Goal: Task Accomplishment & Management: Complete application form

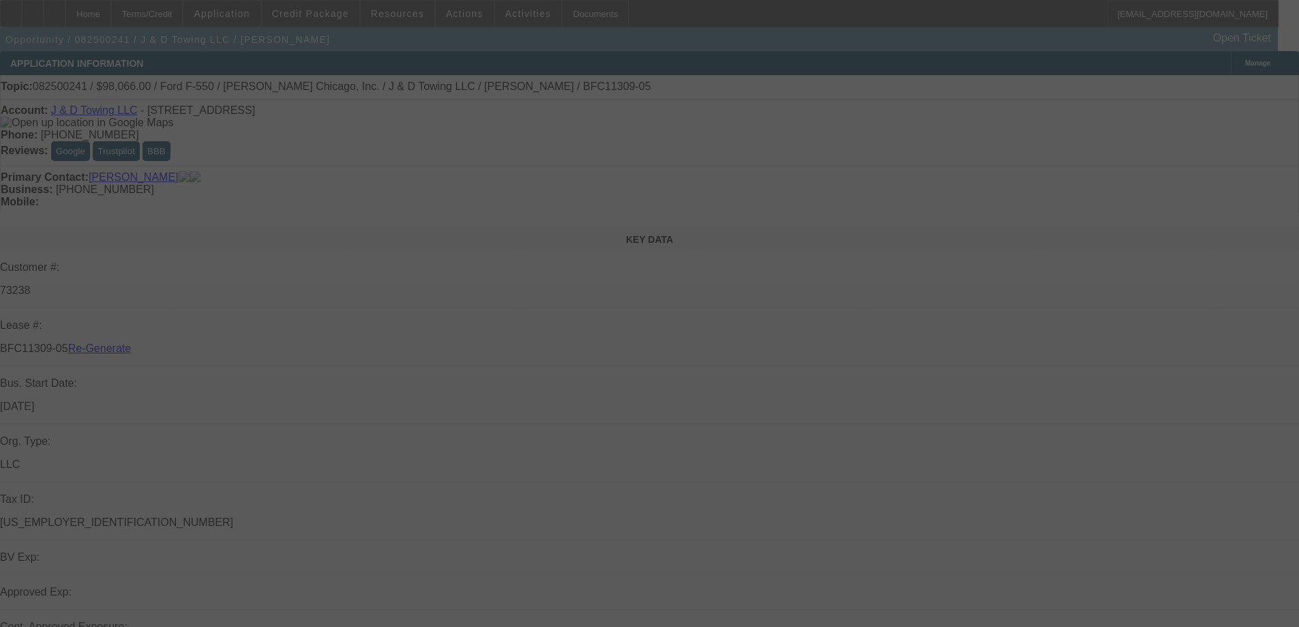
select select "4"
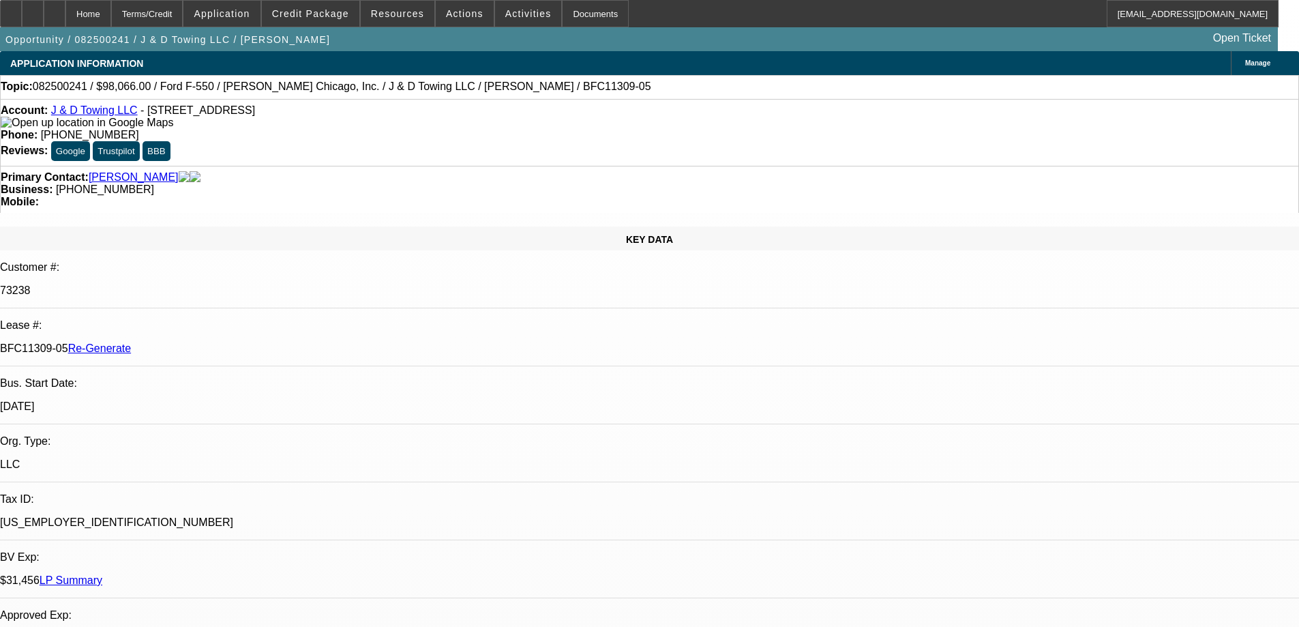
select select "0"
select select "2"
select select "0.1"
select select "4"
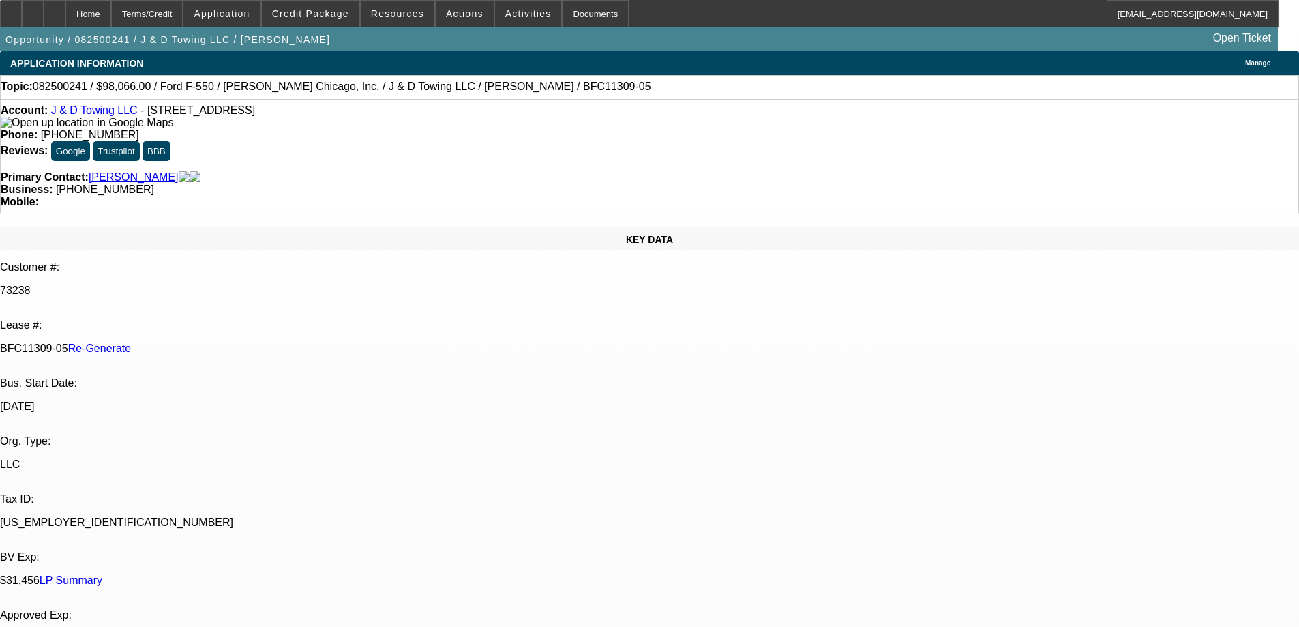
click at [505, 12] on span "Activities" at bounding box center [528, 13] width 46 height 11
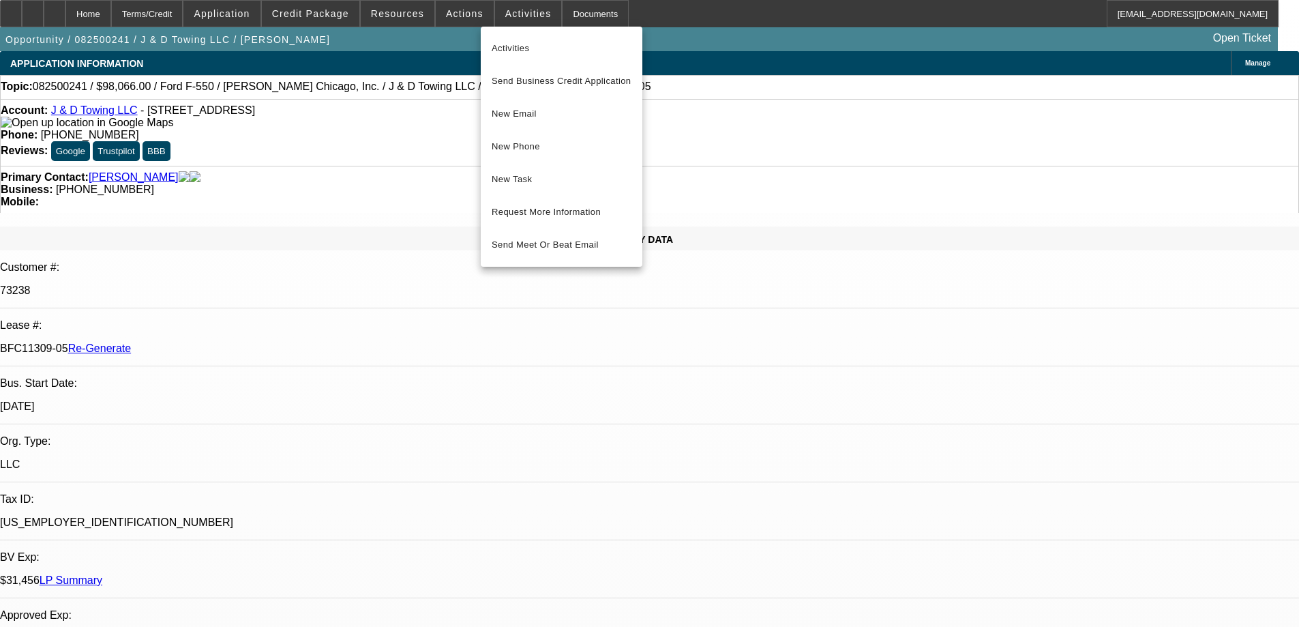
click at [464, 15] on div at bounding box center [649, 313] width 1299 height 627
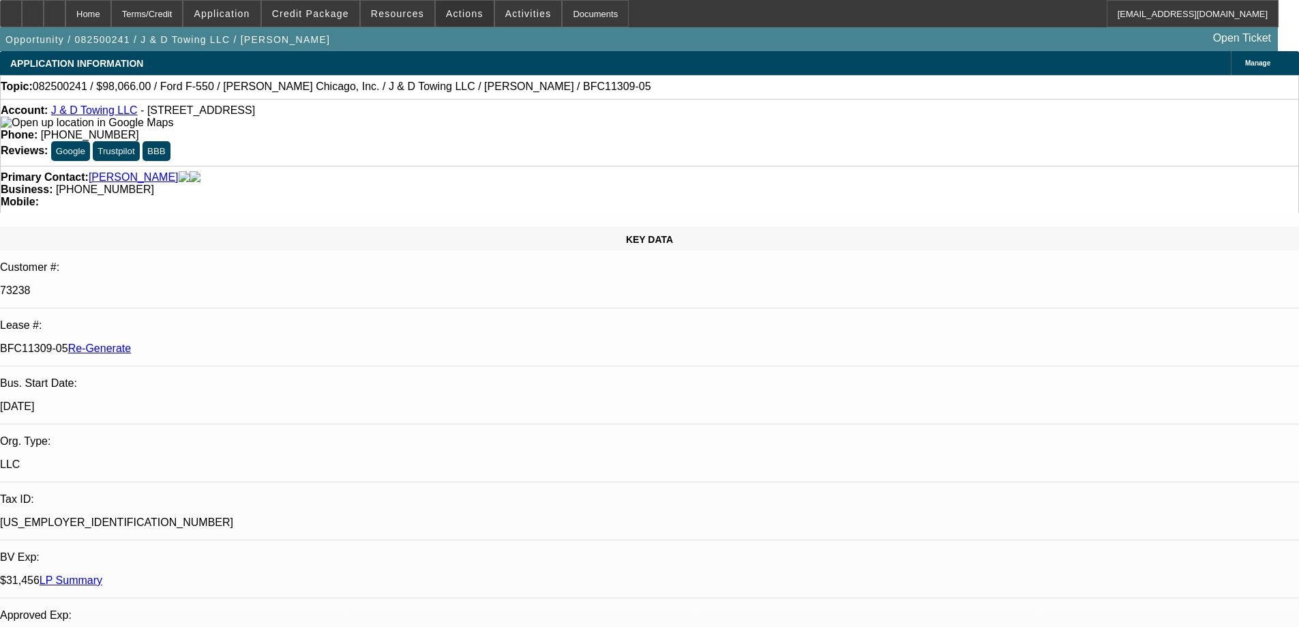
click at [464, 15] on span "Actions" at bounding box center [464, 13] width 37 height 11
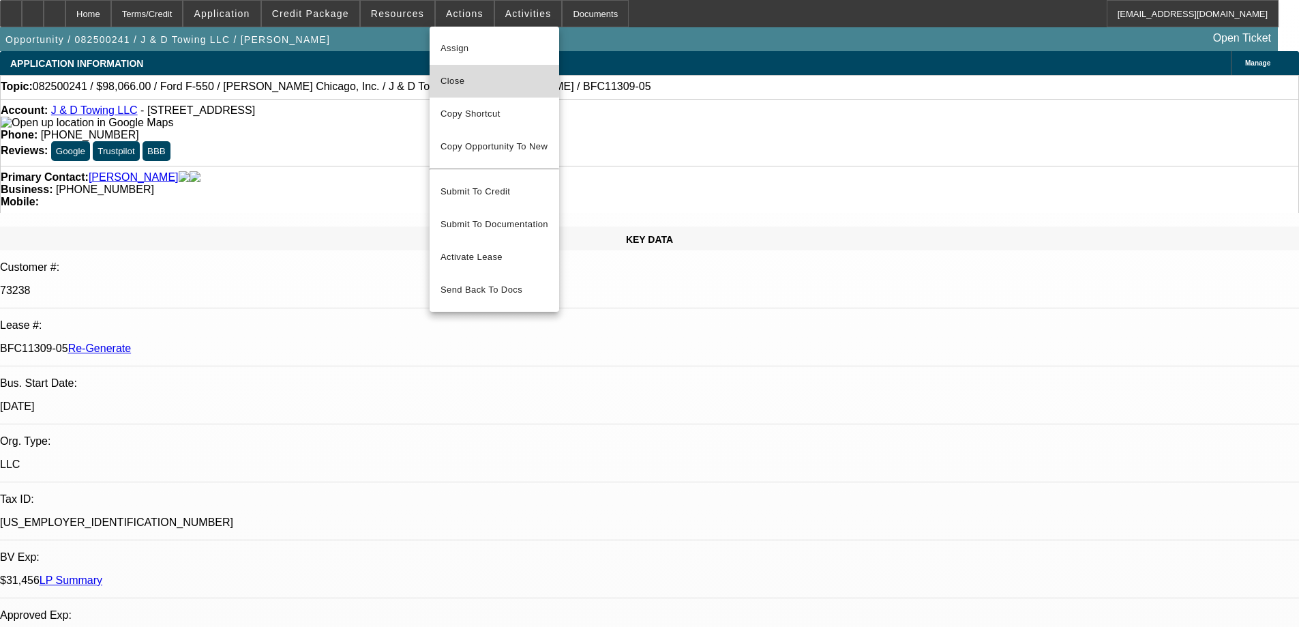
click at [459, 79] on span "Close" at bounding box center [494, 81] width 108 height 16
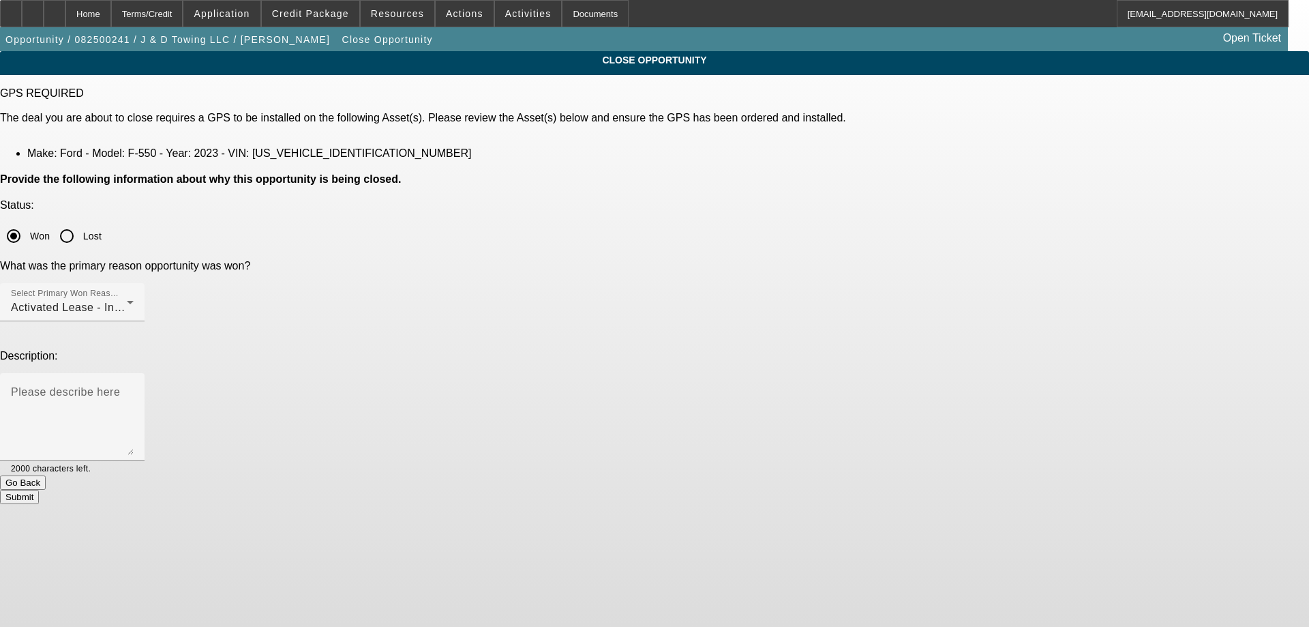
click at [39, 490] on button "Submit" at bounding box center [19, 497] width 39 height 14
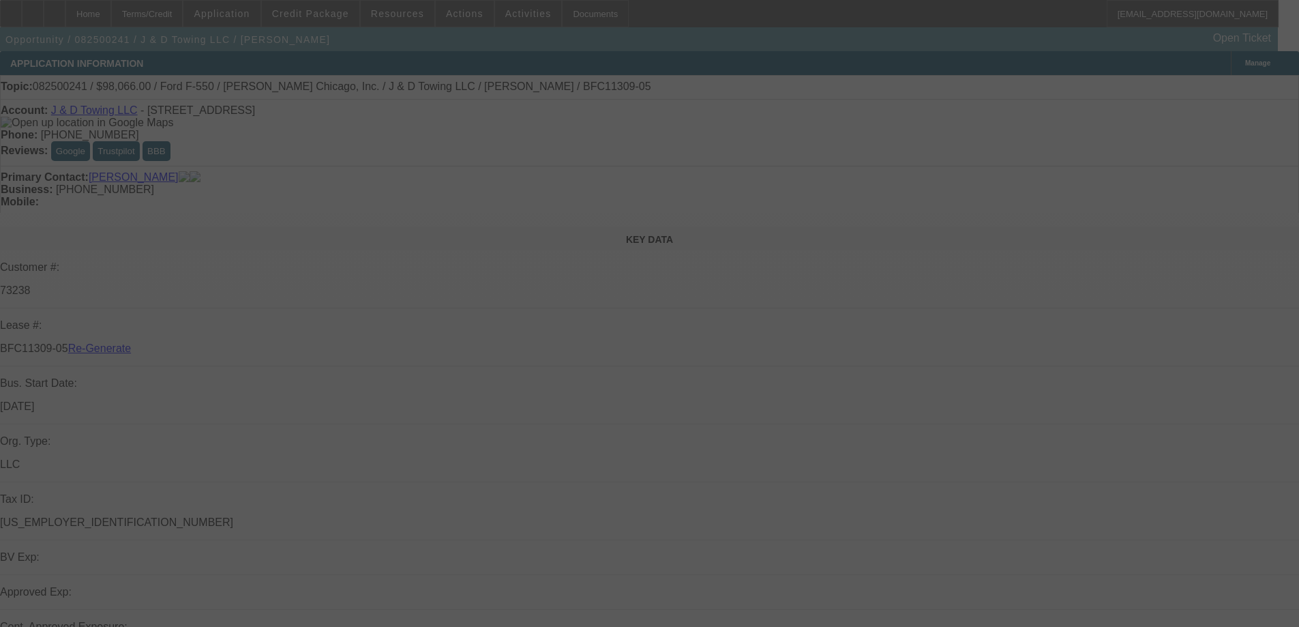
select select "4"
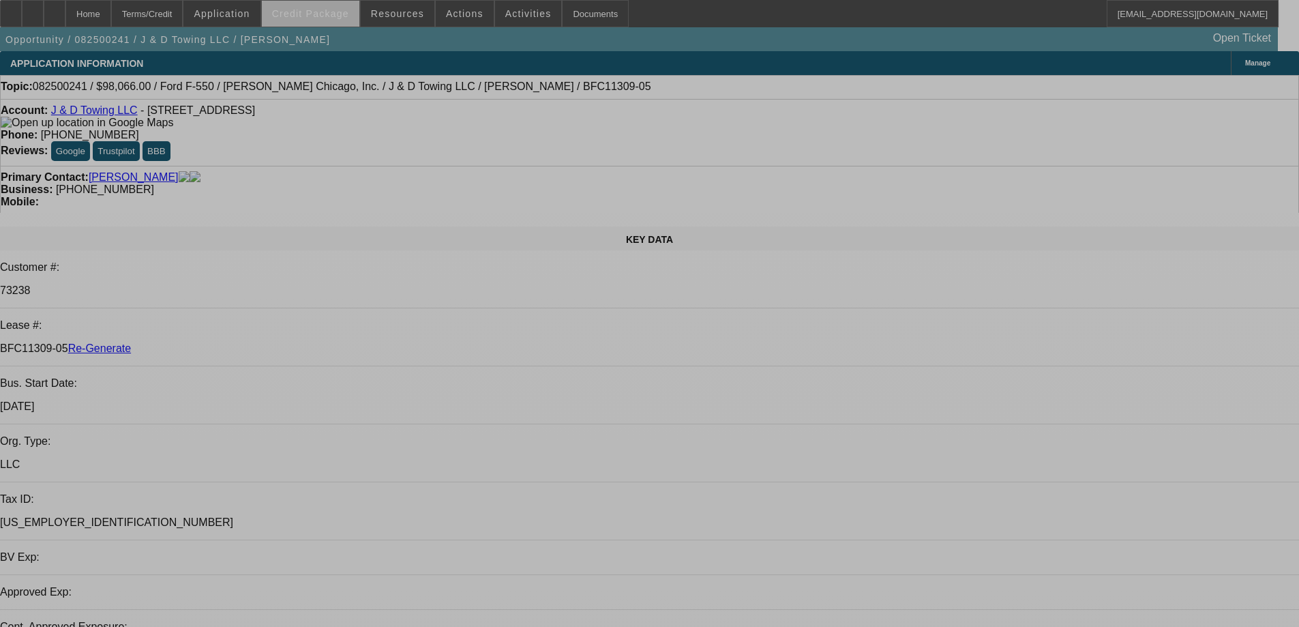
select select "0"
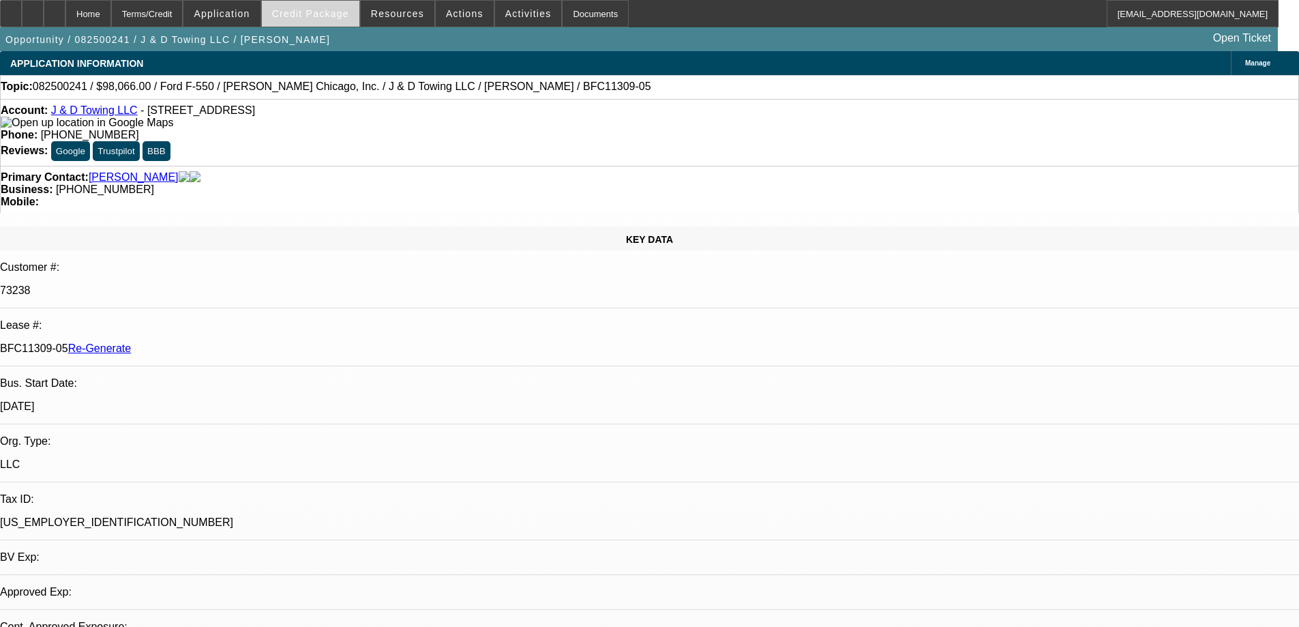
select select "0"
select select "2"
select select "0.1"
select select "4"
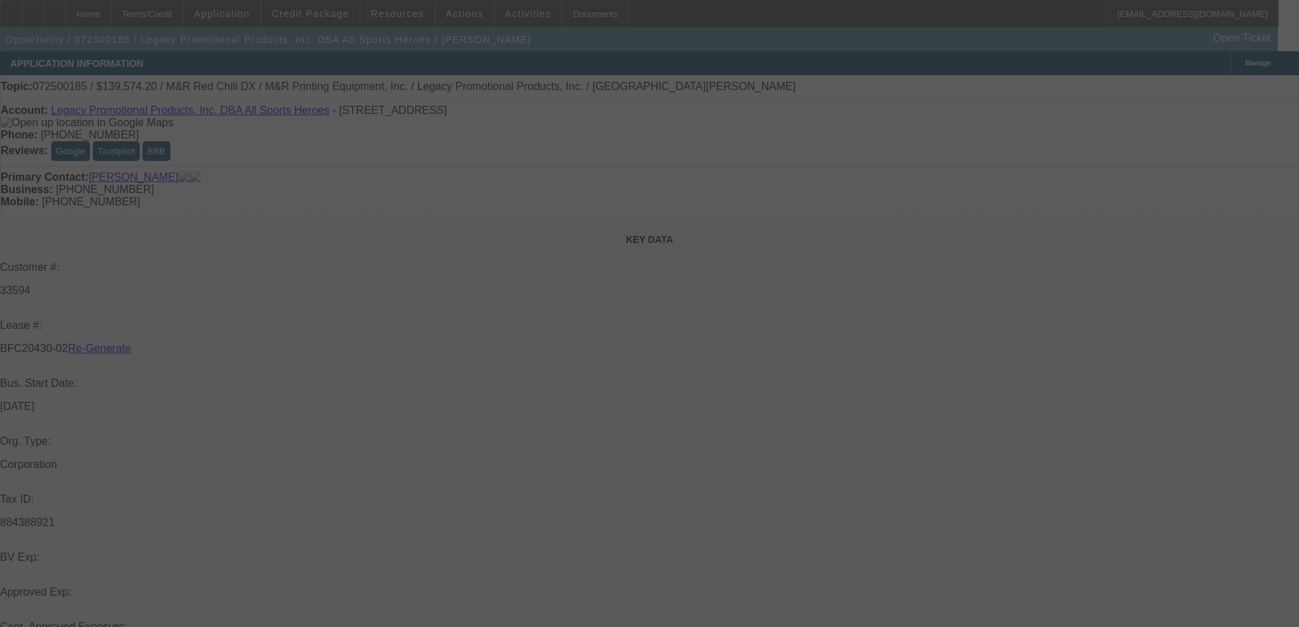
select select "4"
select select "0.2"
select select "2"
select select "0"
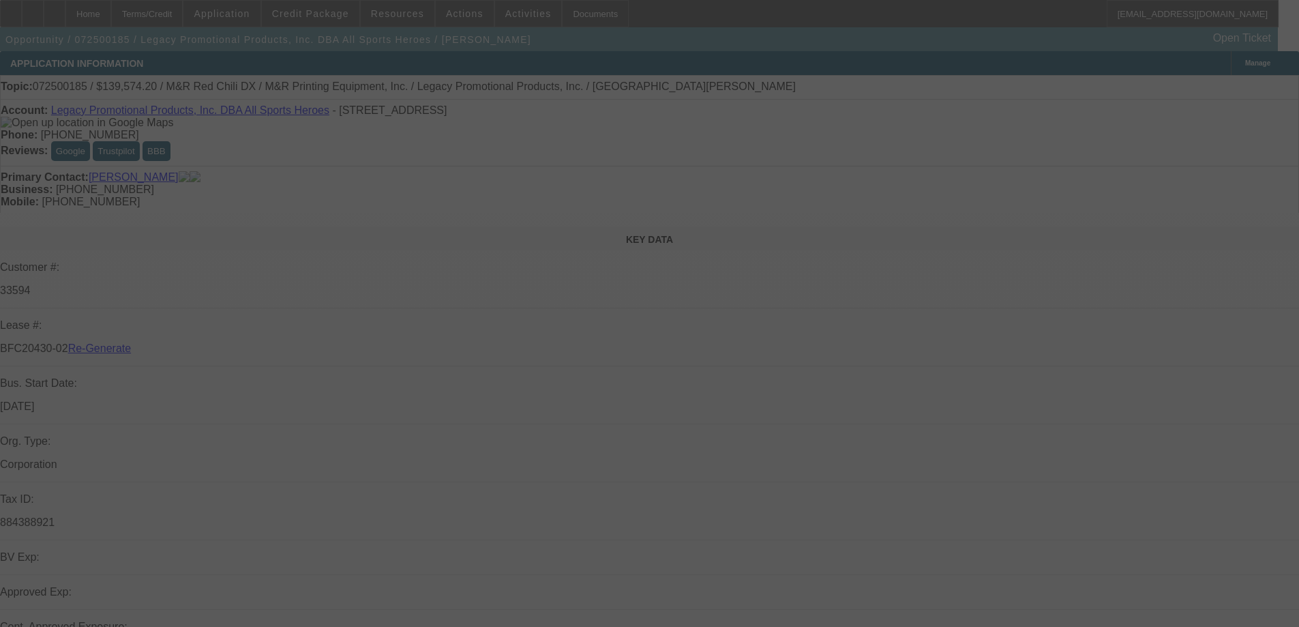
select select "6"
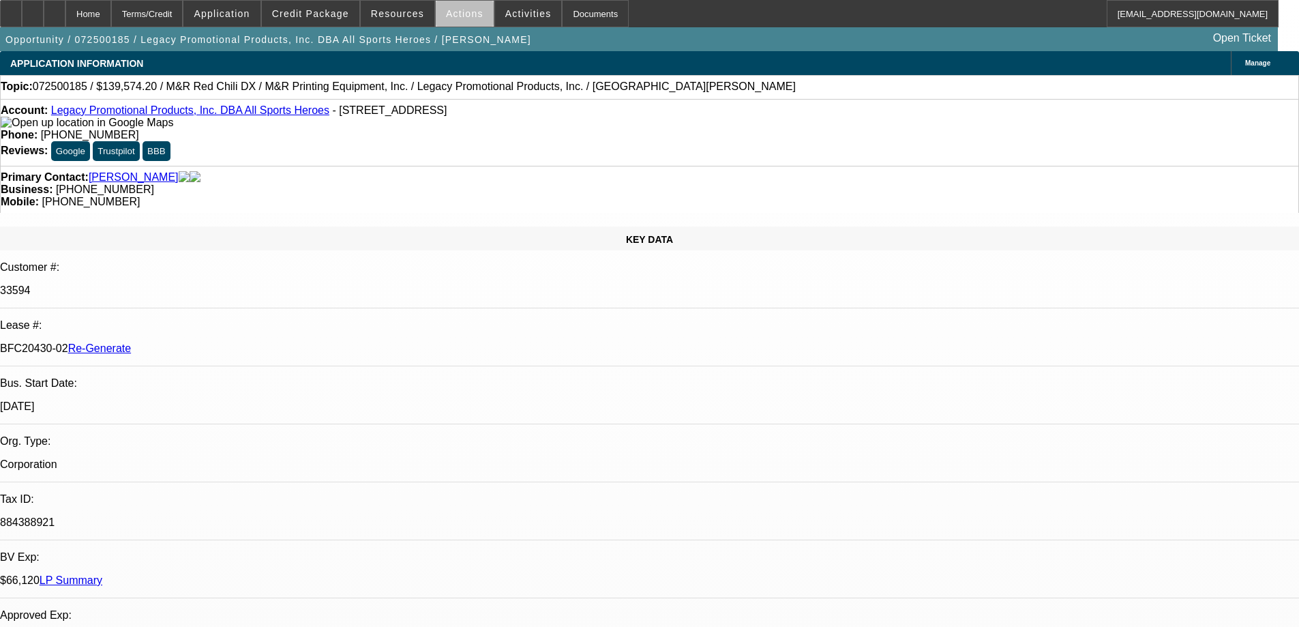
click at [476, 18] on span at bounding box center [465, 13] width 58 height 33
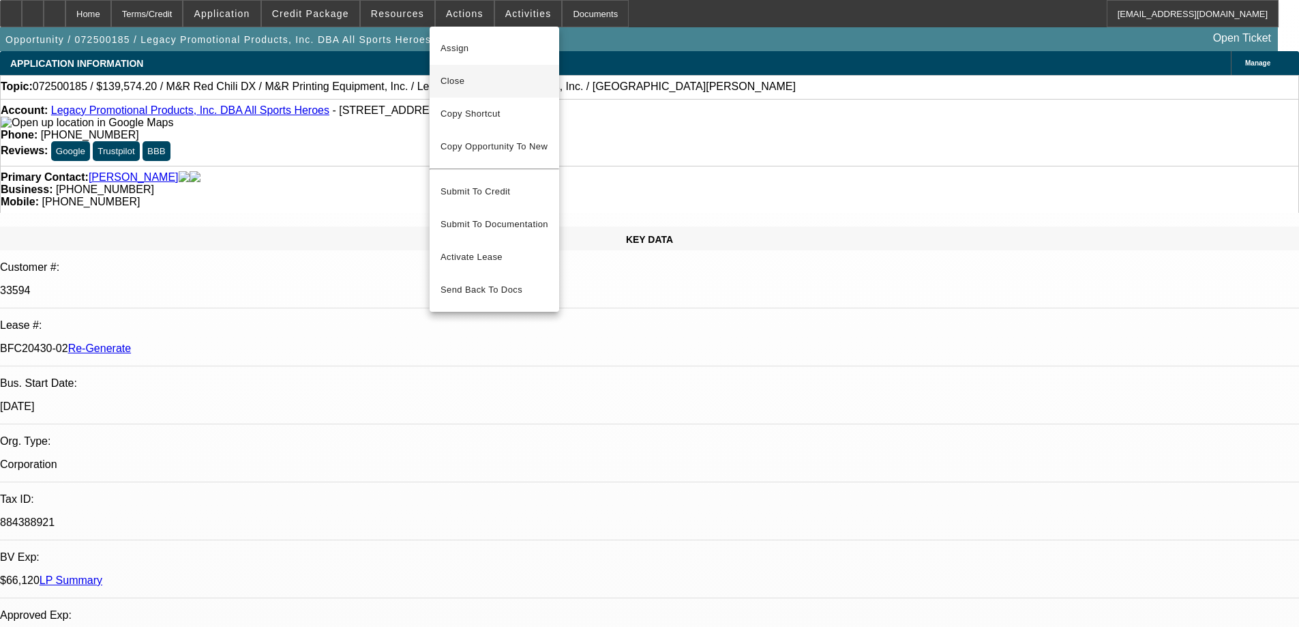
click at [462, 76] on span "Close" at bounding box center [494, 81] width 108 height 16
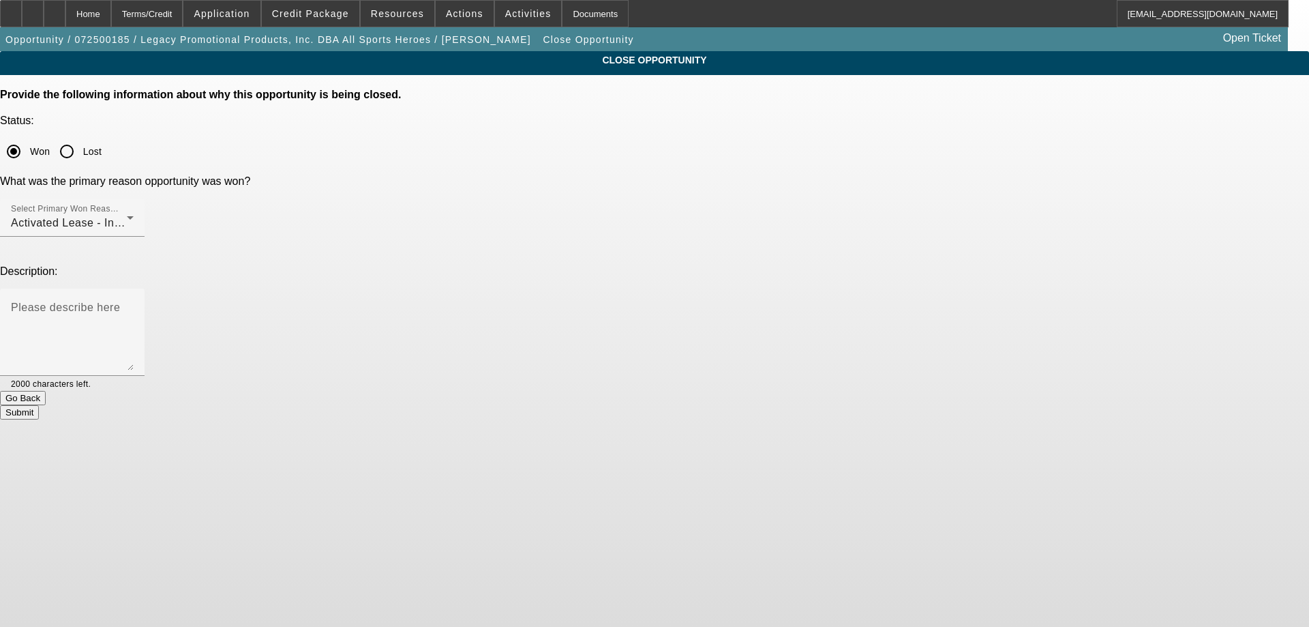
click at [39, 405] on button "Submit" at bounding box center [19, 412] width 39 height 14
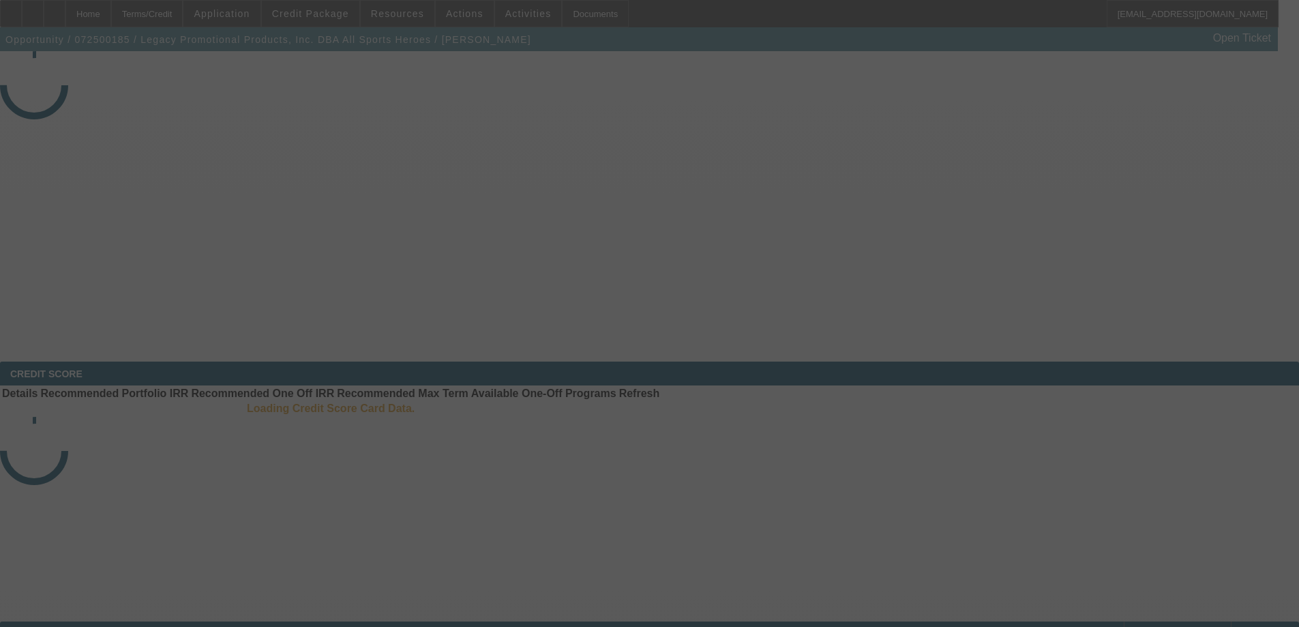
select select "4"
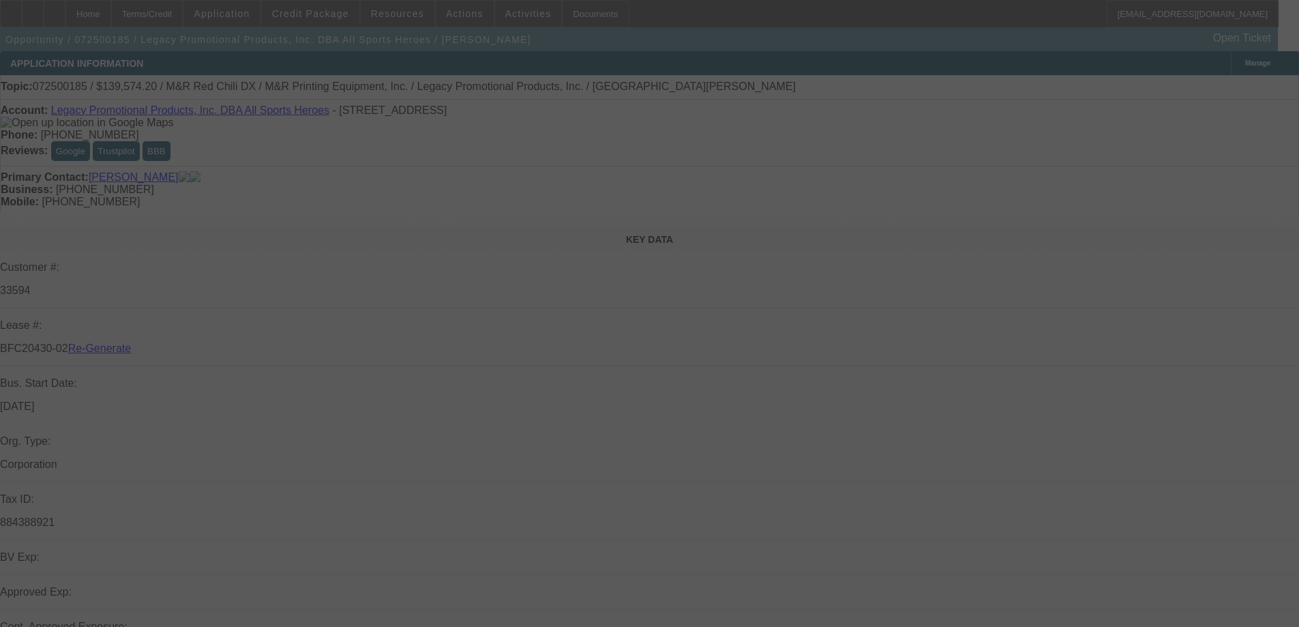
select select "0.2"
select select "2"
select select "0"
select select "6"
